Goal: Navigation & Orientation: Find specific page/section

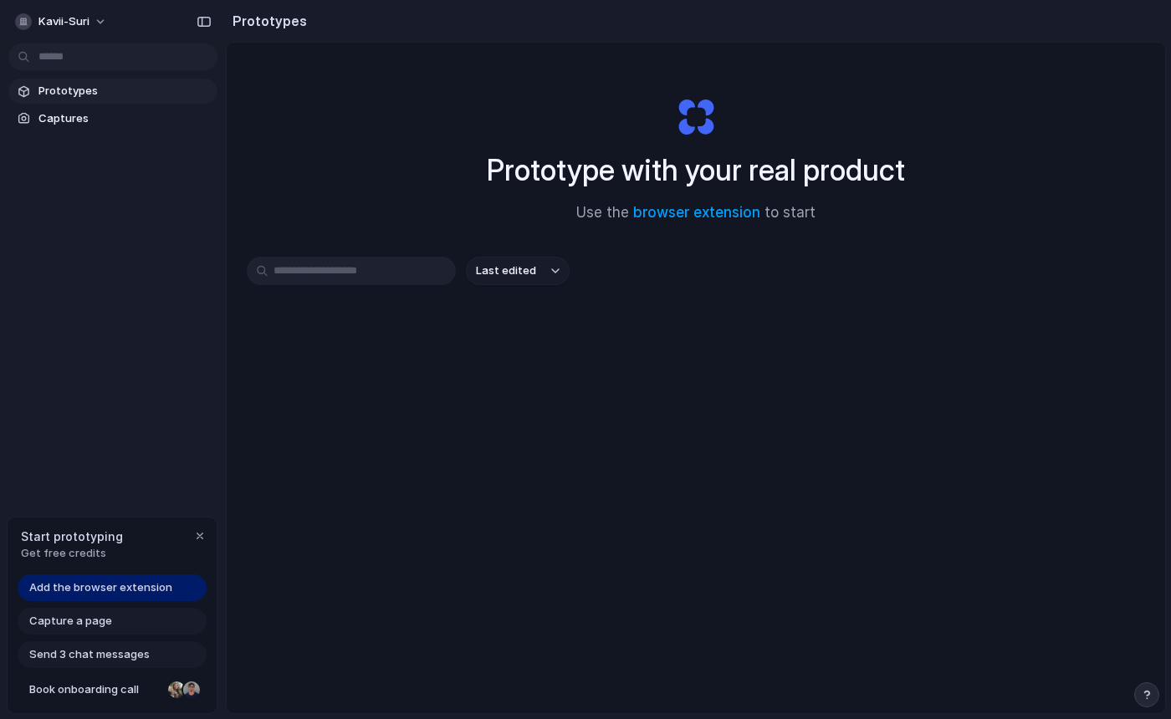
click at [77, 84] on span "Prototypes" at bounding box center [124, 91] width 172 height 17
click at [74, 122] on span "Captures" at bounding box center [124, 118] width 172 height 17
